Goal: Task Accomplishment & Management: Manage account settings

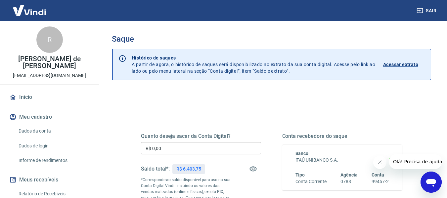
click at [187, 150] on input "R$ 0,00" at bounding box center [201, 148] width 120 height 12
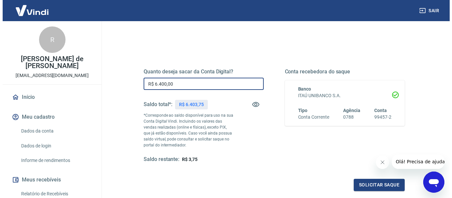
scroll to position [66, 0]
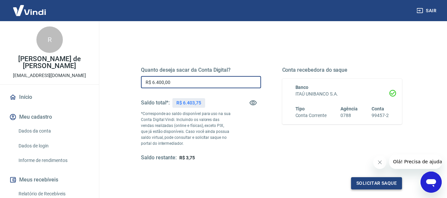
type input "R$ 6.400,00"
click at [386, 184] on button "Solicitar saque" at bounding box center [376, 183] width 51 height 12
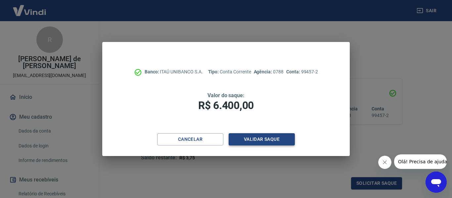
click at [255, 139] on button "Validar saque" at bounding box center [262, 139] width 66 height 12
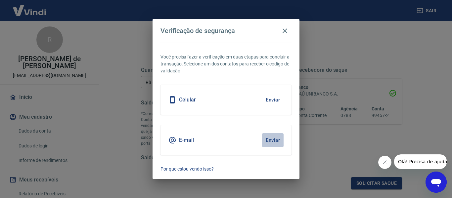
click at [272, 140] on button "Enviar" at bounding box center [272, 140] width 21 height 14
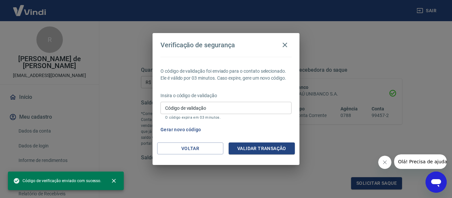
click at [202, 107] on input "Código de validação" at bounding box center [225, 108] width 131 height 12
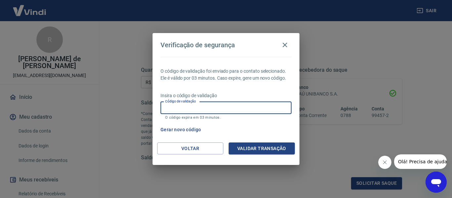
paste input "779271"
type input "779271"
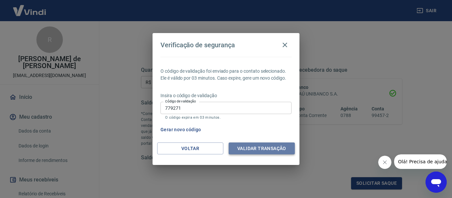
click at [257, 148] on button "Validar transação" at bounding box center [262, 149] width 66 height 12
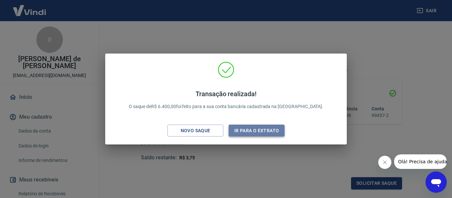
click at [263, 129] on button "Ir para o extrato" at bounding box center [257, 131] width 56 height 12
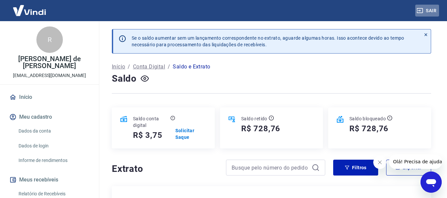
click at [435, 10] on button "Sair" at bounding box center [427, 11] width 24 height 12
